Goal: Task Accomplishment & Management: Complete application form

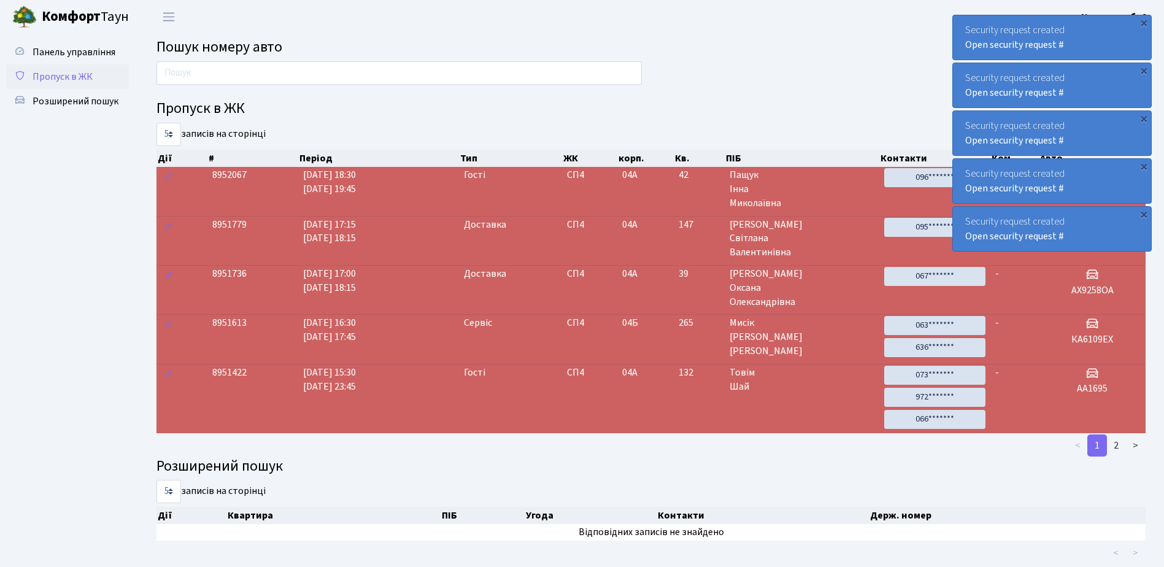
click at [105, 68] on link "Пропуск в ЖК" at bounding box center [67, 76] width 123 height 25
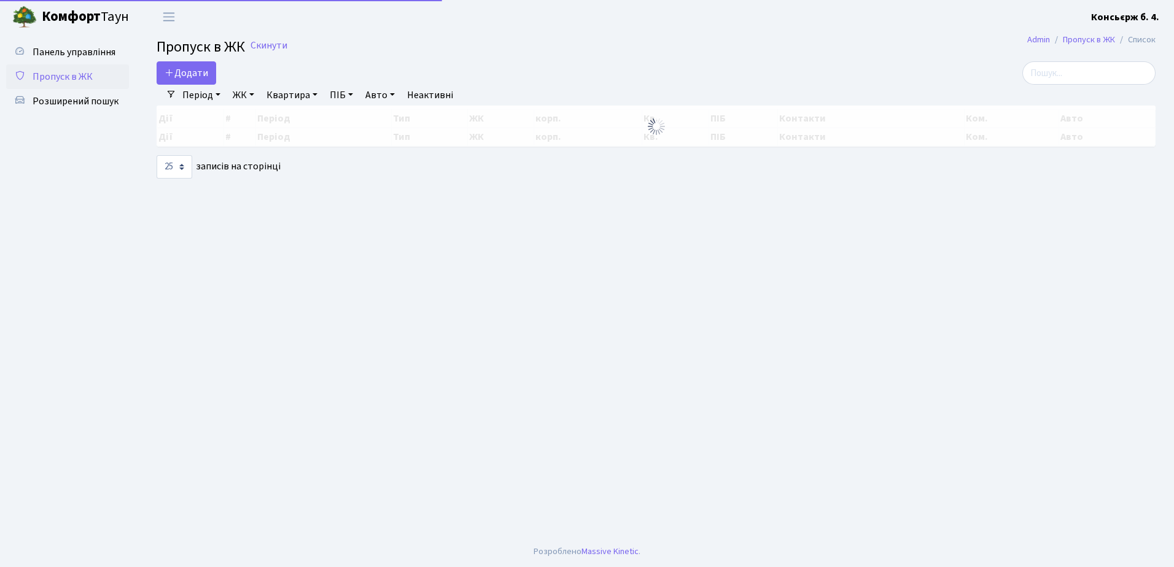
select select "25"
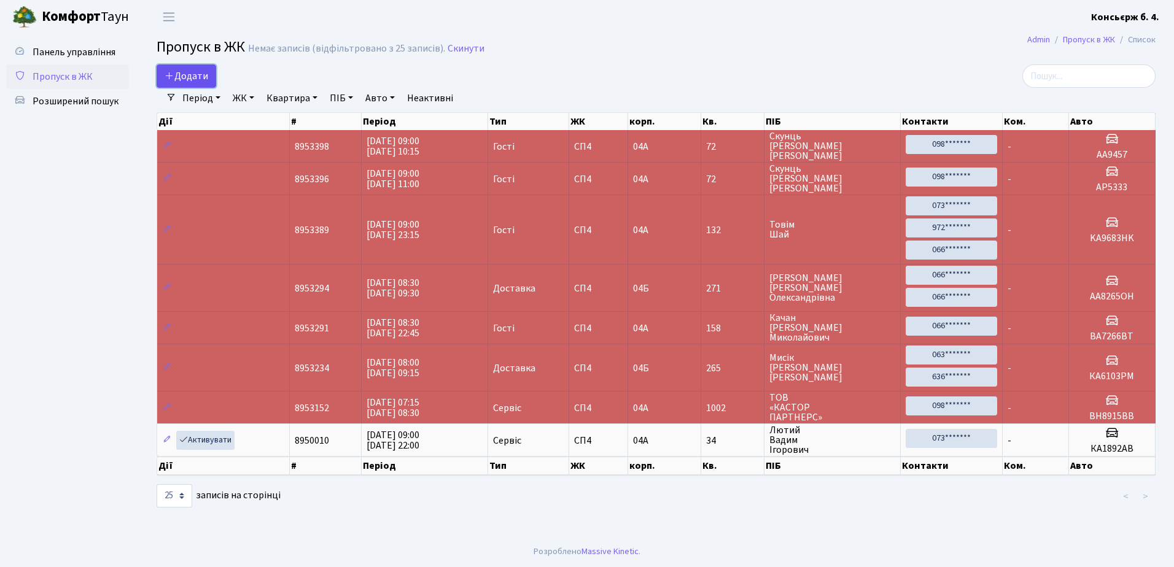
click at [188, 76] on span "Додати" at bounding box center [187, 76] width 44 height 14
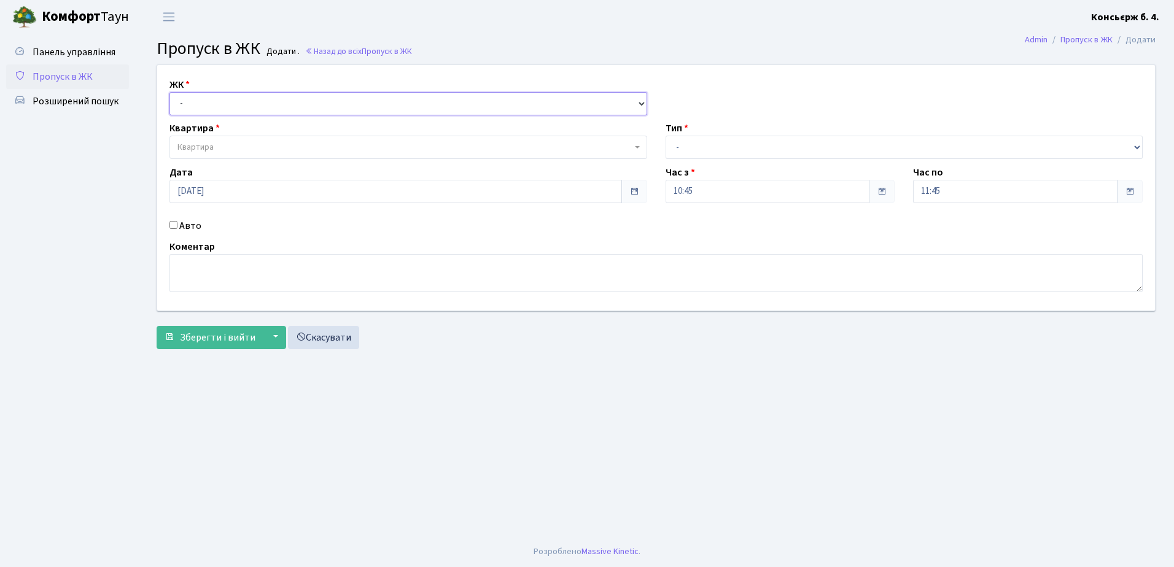
drag, startPoint x: 222, startPoint y: 106, endPoint x: 224, endPoint y: 115, distance: 10.0
click at [222, 106] on select "- СП4, Столичне шосе, 5" at bounding box center [408, 103] width 478 height 23
select select "325"
click at [169, 92] on select "- СП4, Столичне шосе, 5" at bounding box center [408, 103] width 478 height 23
select select
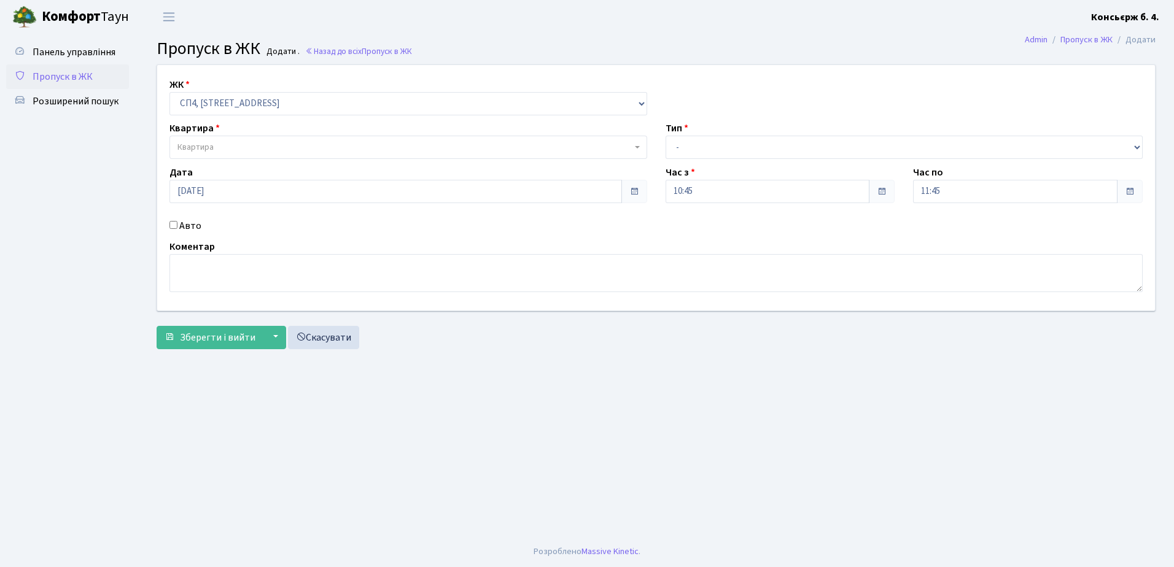
click at [316, 141] on span "Квартира" at bounding box center [408, 147] width 478 height 23
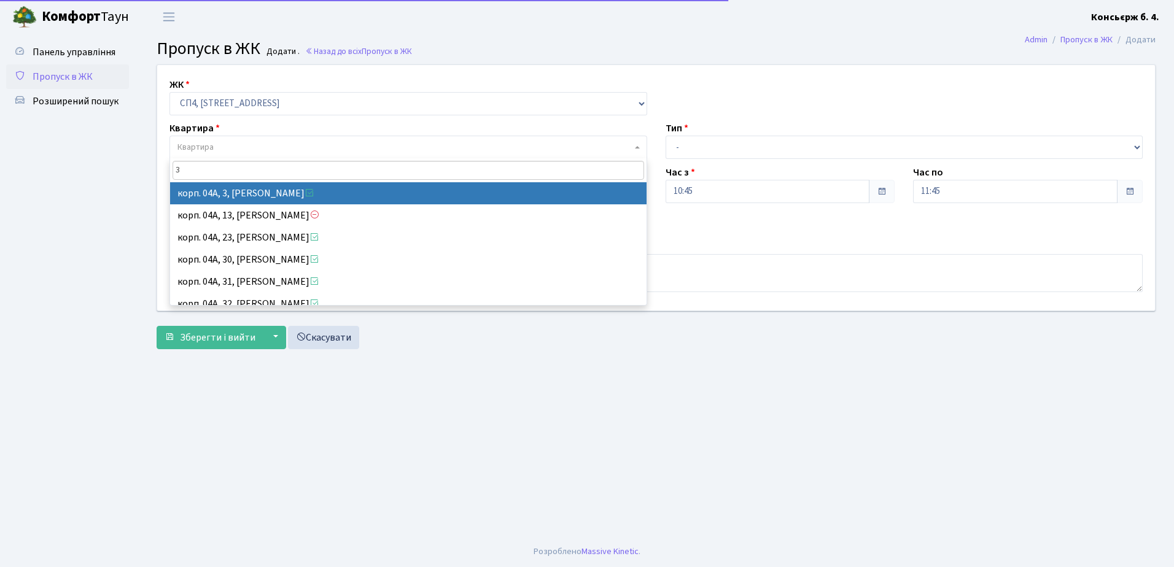
type input "3"
select select "21031"
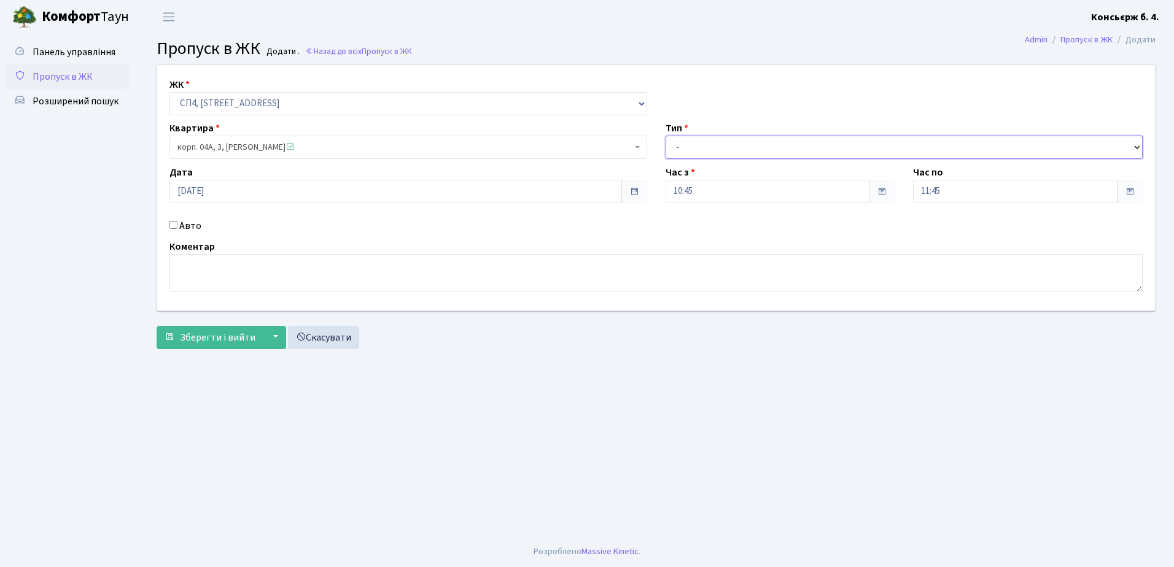
click at [707, 152] on select "- Доставка Таксі Гості Сервіс" at bounding box center [904, 147] width 478 height 23
select select "3"
click at [665, 136] on select "- Доставка Таксі Гості Сервіс" at bounding box center [904, 147] width 478 height 23
click at [280, 276] on textarea at bounding box center [655, 273] width 973 height 38
type textarea "пропустіть"
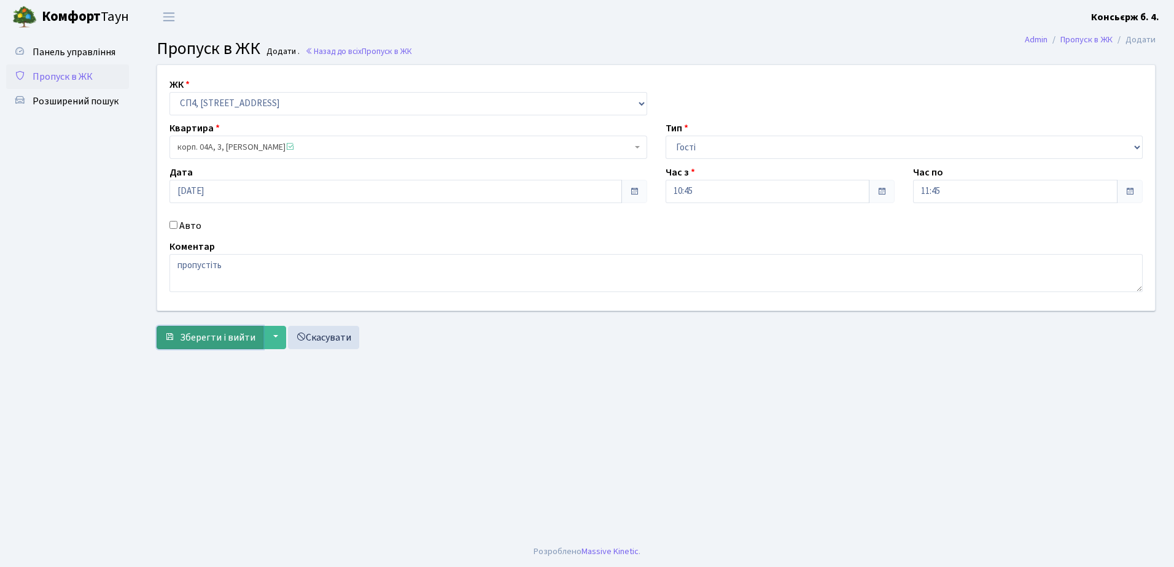
click at [222, 331] on span "Зберегти і вийти" at bounding box center [217, 338] width 75 height 14
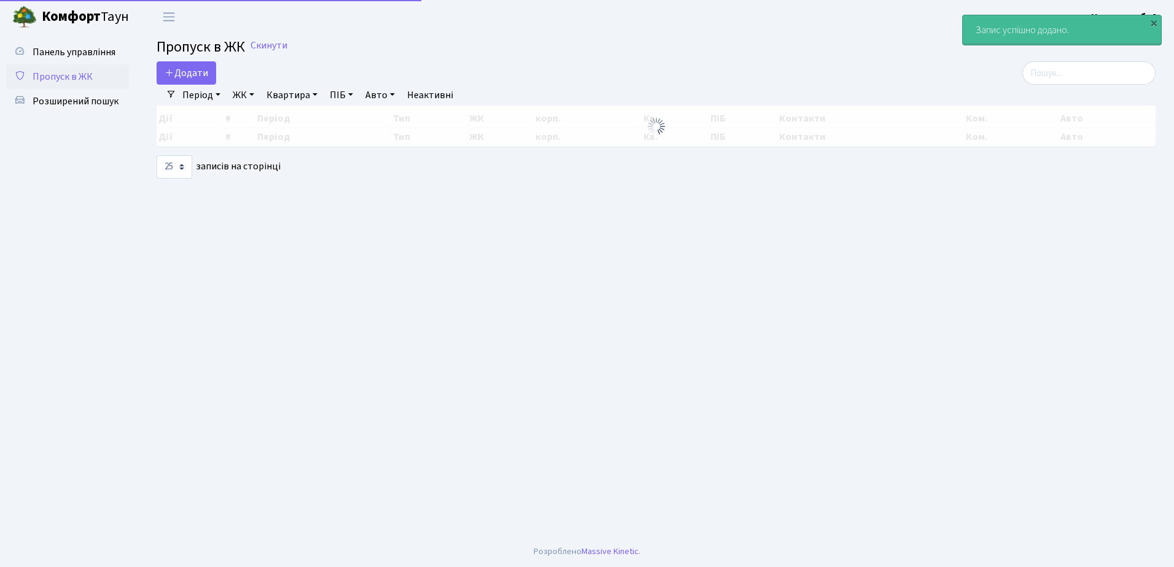
select select "25"
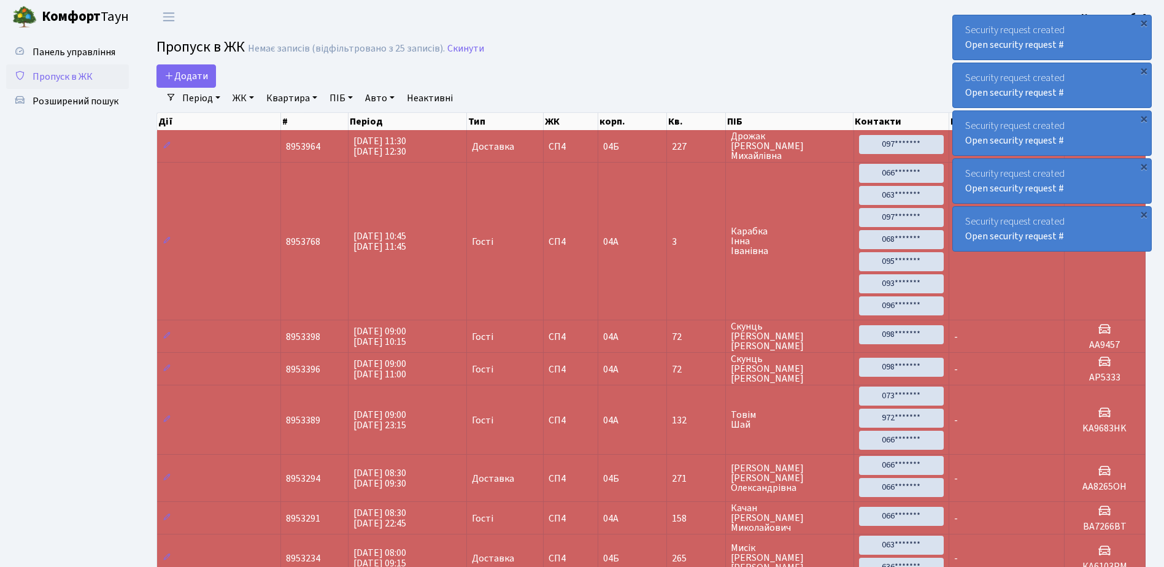
click at [72, 82] on span "Пропуск в ЖК" at bounding box center [63, 77] width 60 height 14
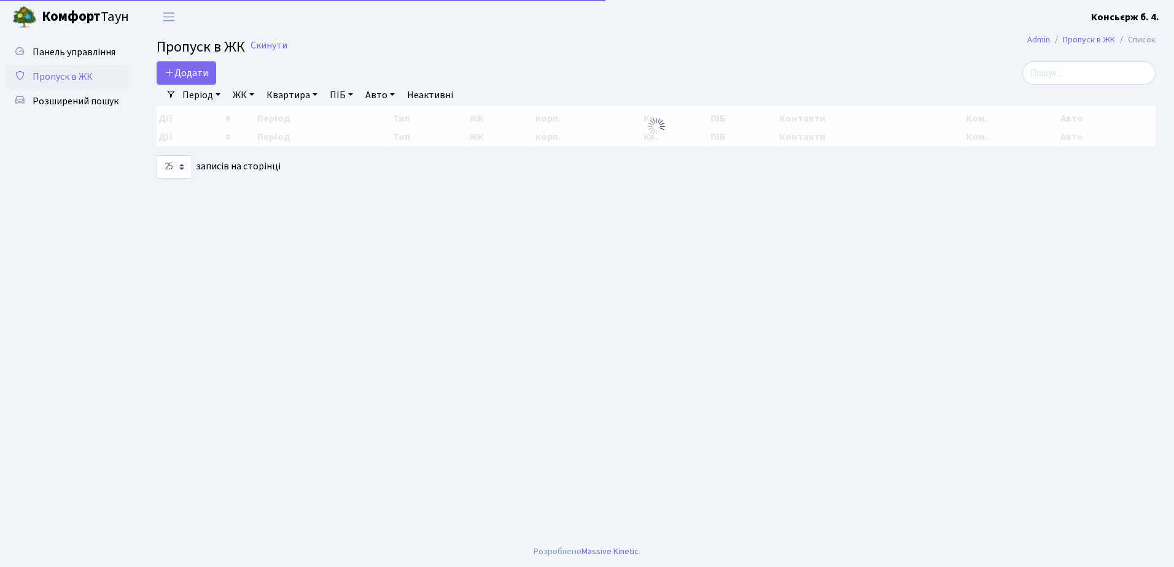
select select "25"
